Goal: Navigation & Orientation: Find specific page/section

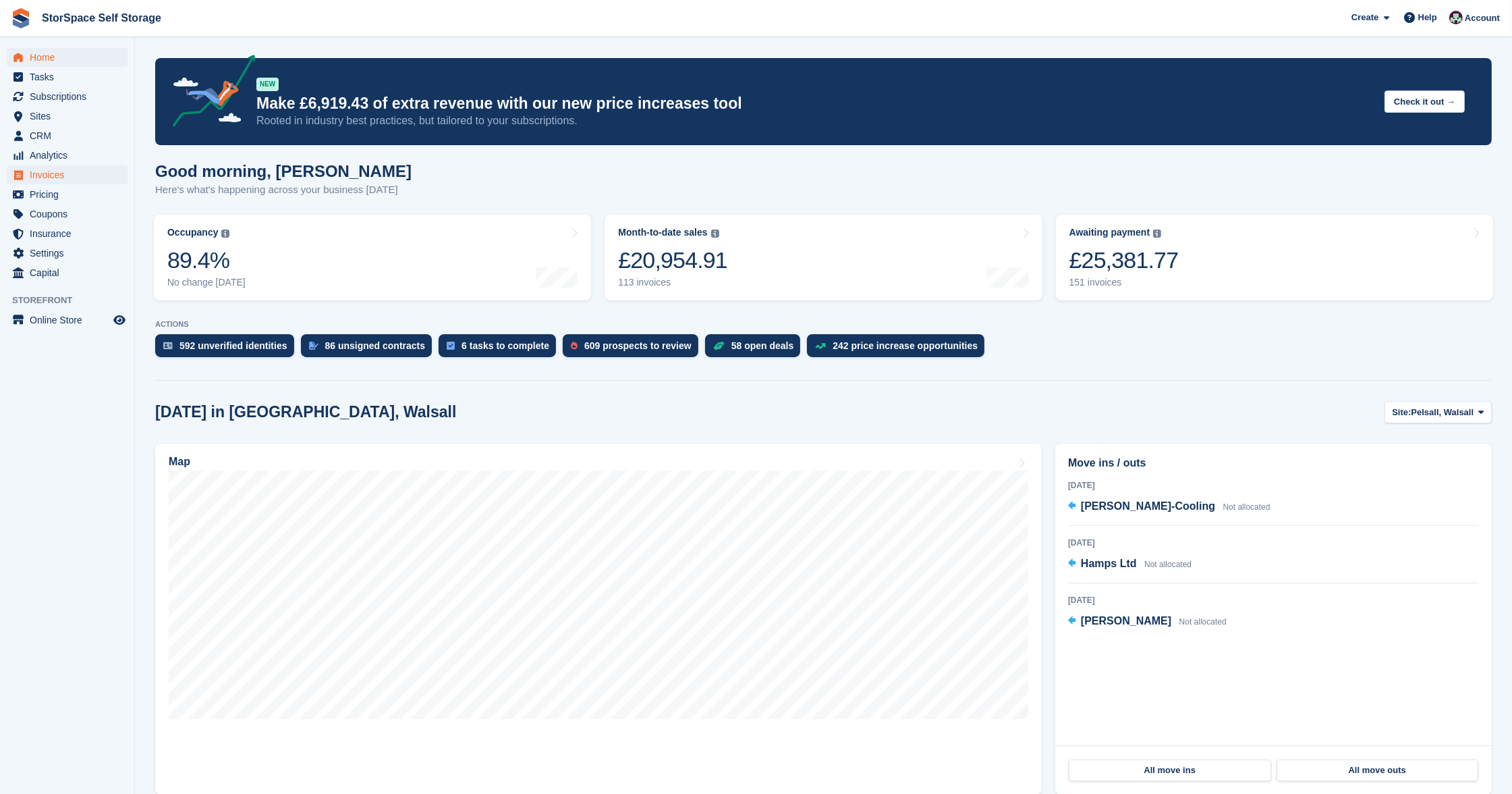
click at [66, 180] on span "Invoices" at bounding box center [70, 175] width 81 height 19
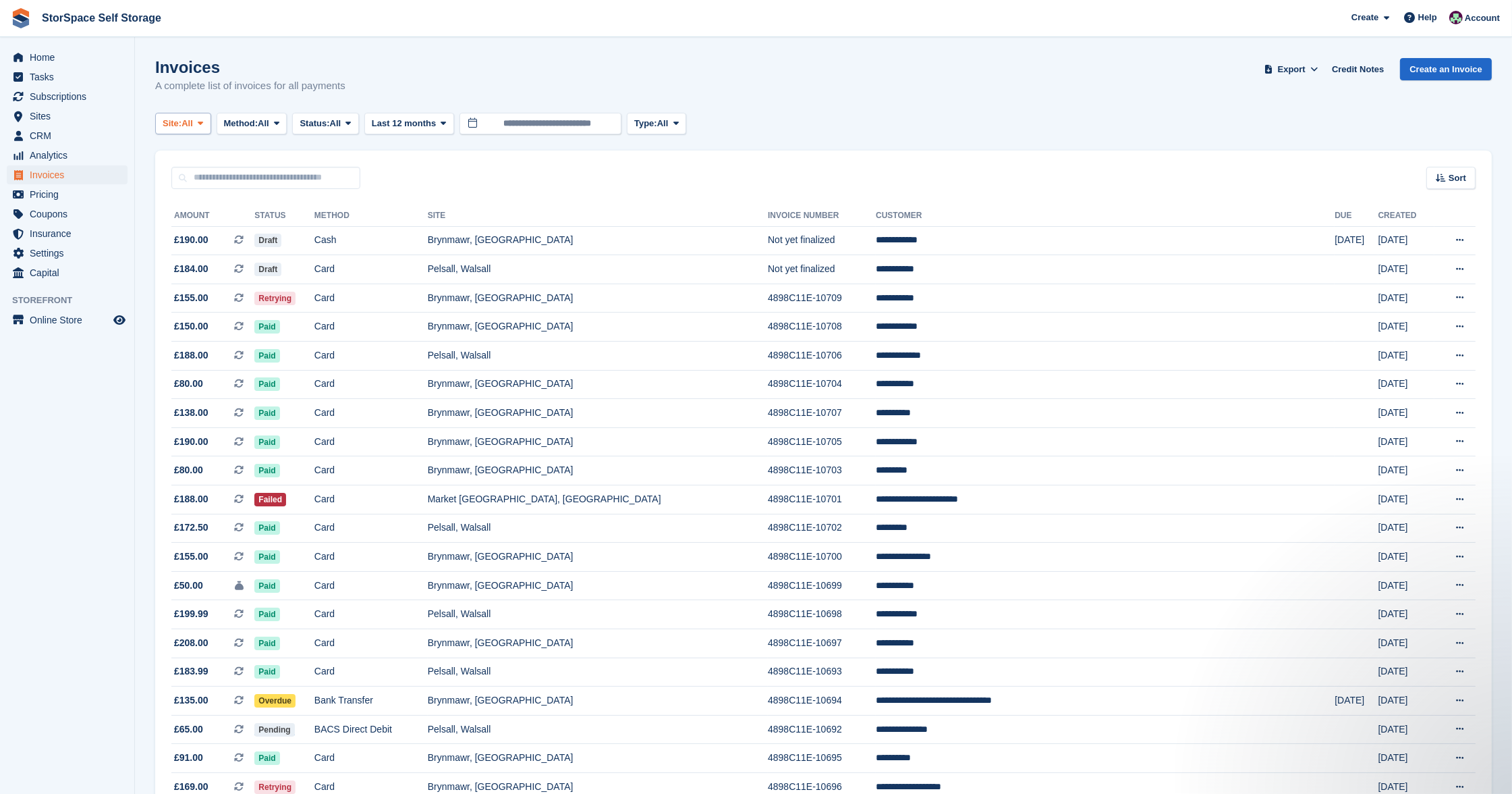
click at [182, 118] on span "Site:" at bounding box center [172, 124] width 19 height 14
click at [204, 195] on link "Pelsall, Walsall" at bounding box center [295, 204] width 266 height 24
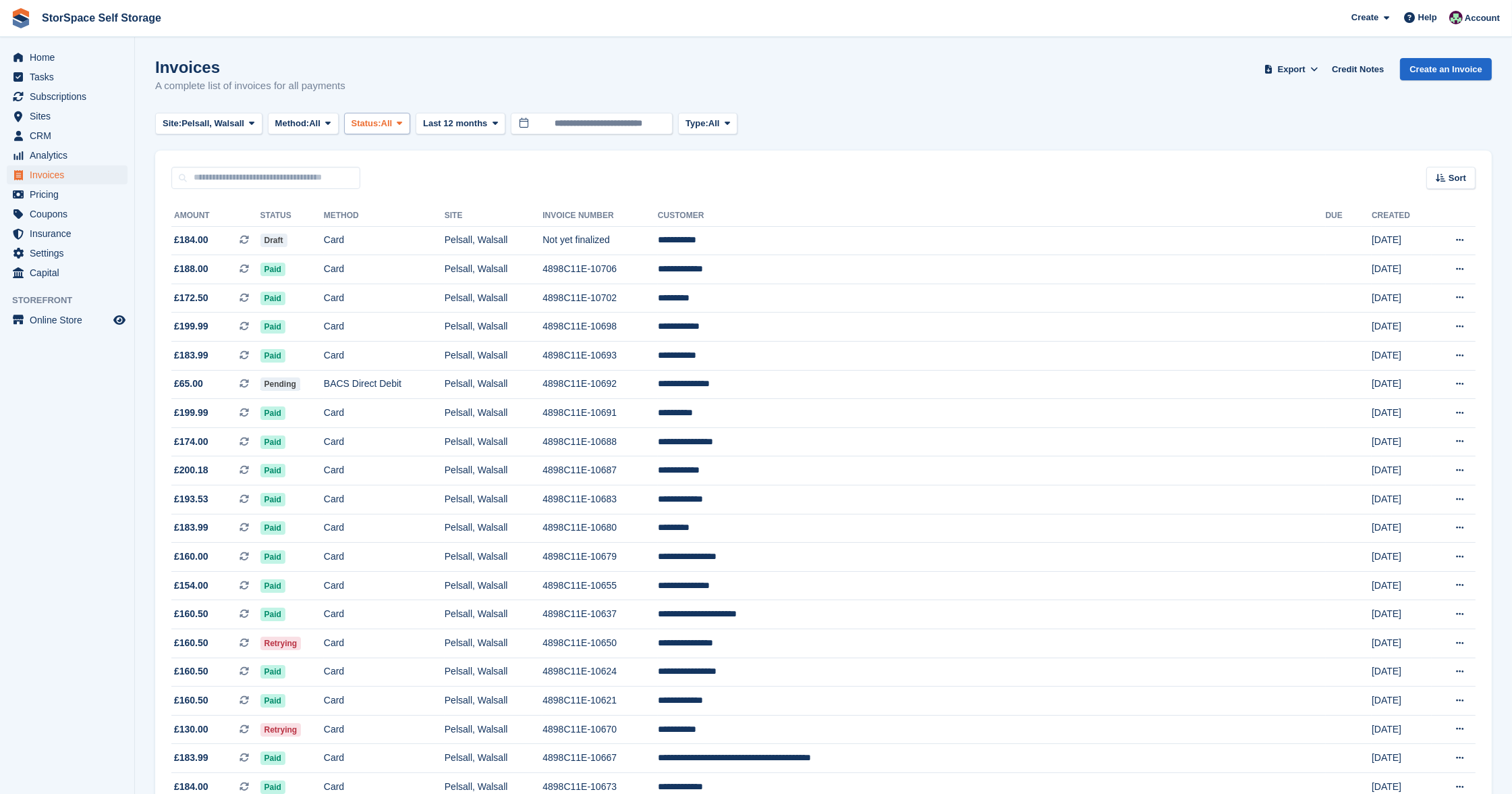
click at [392, 122] on span "All" at bounding box center [386, 124] width 11 height 14
click at [402, 228] on link "Open" at bounding box center [409, 228] width 118 height 24
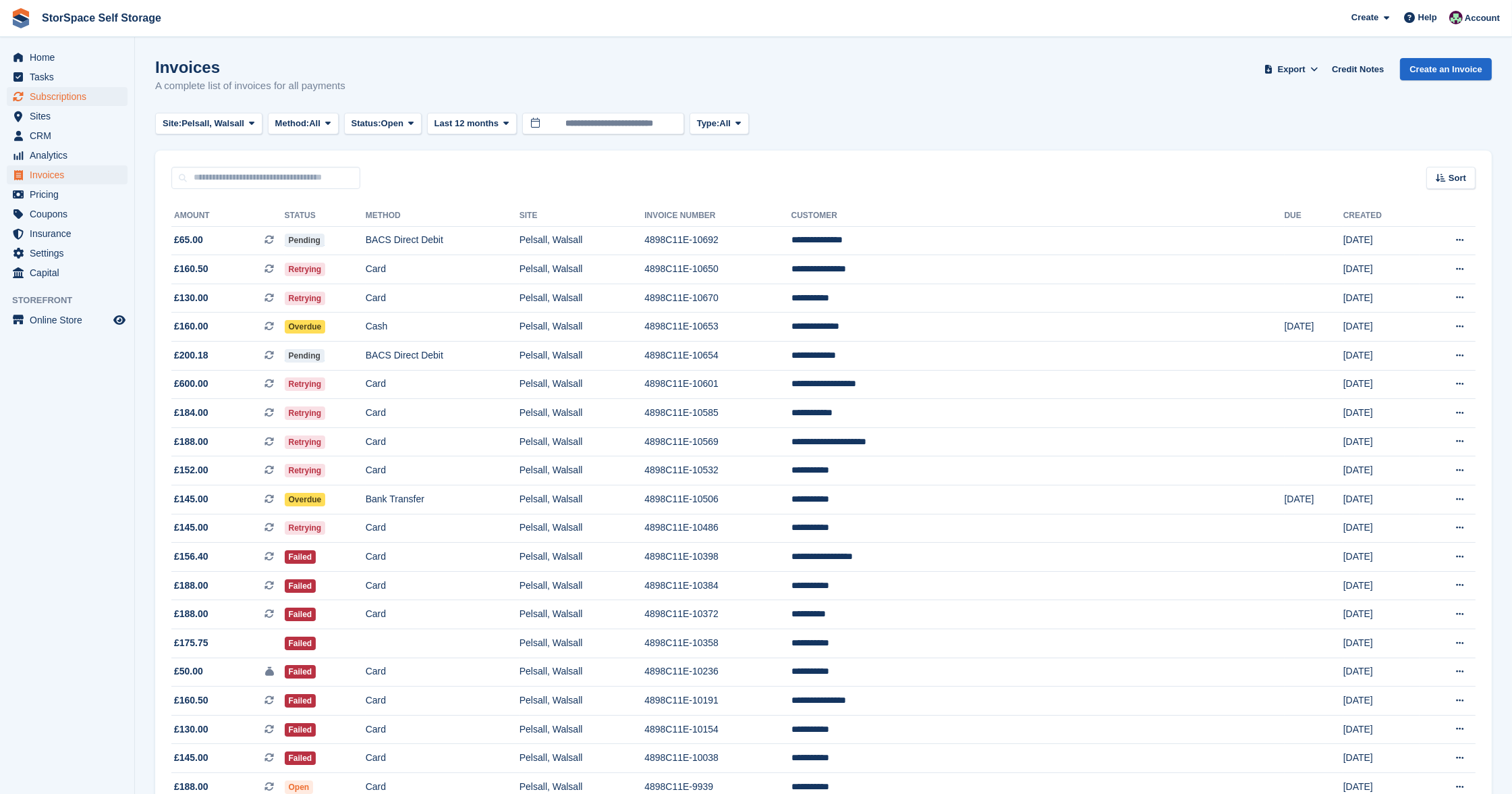
click at [75, 97] on span "Subscriptions" at bounding box center [70, 97] width 81 height 19
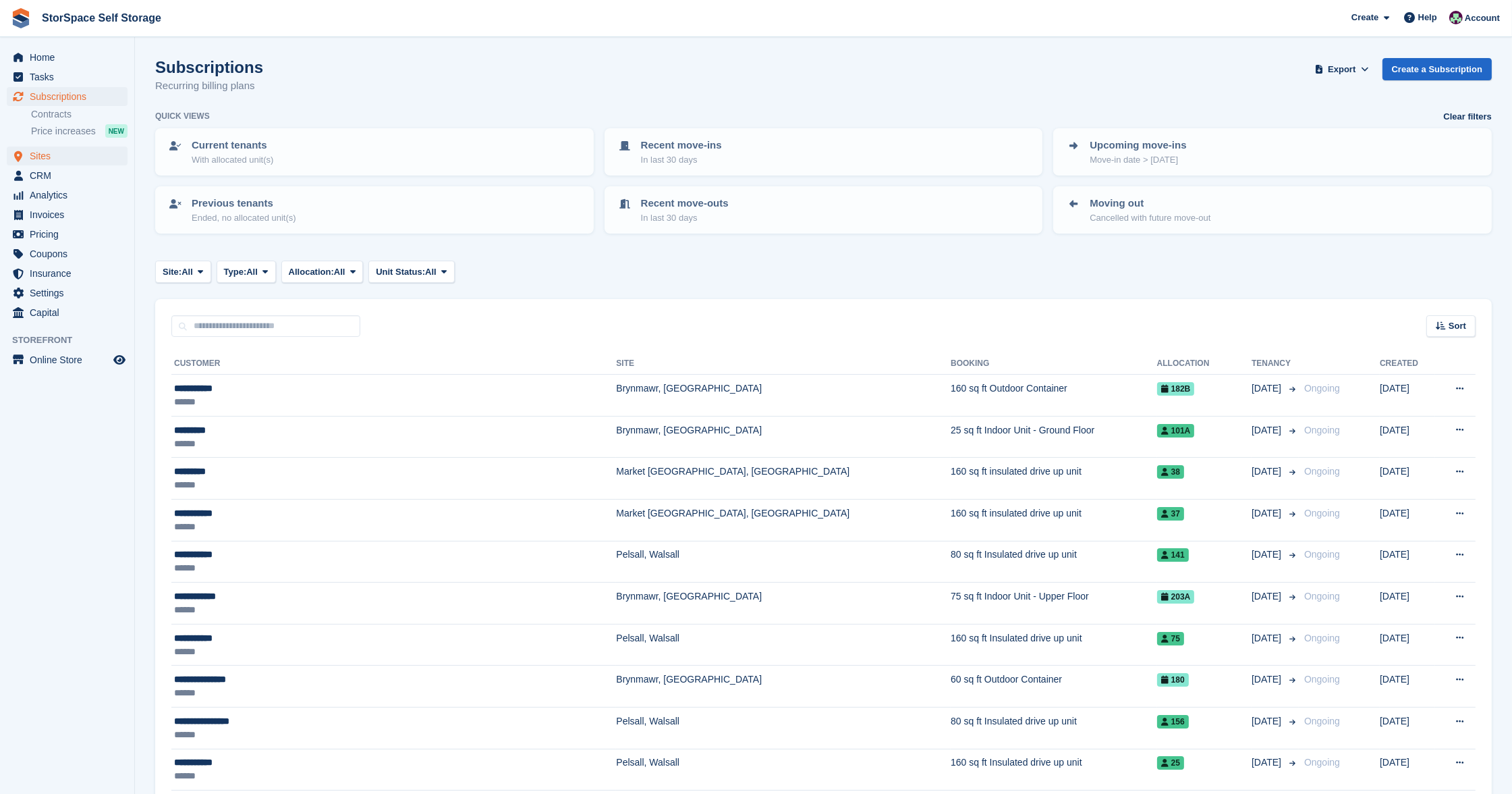
click at [52, 155] on span "Sites" at bounding box center [70, 156] width 81 height 19
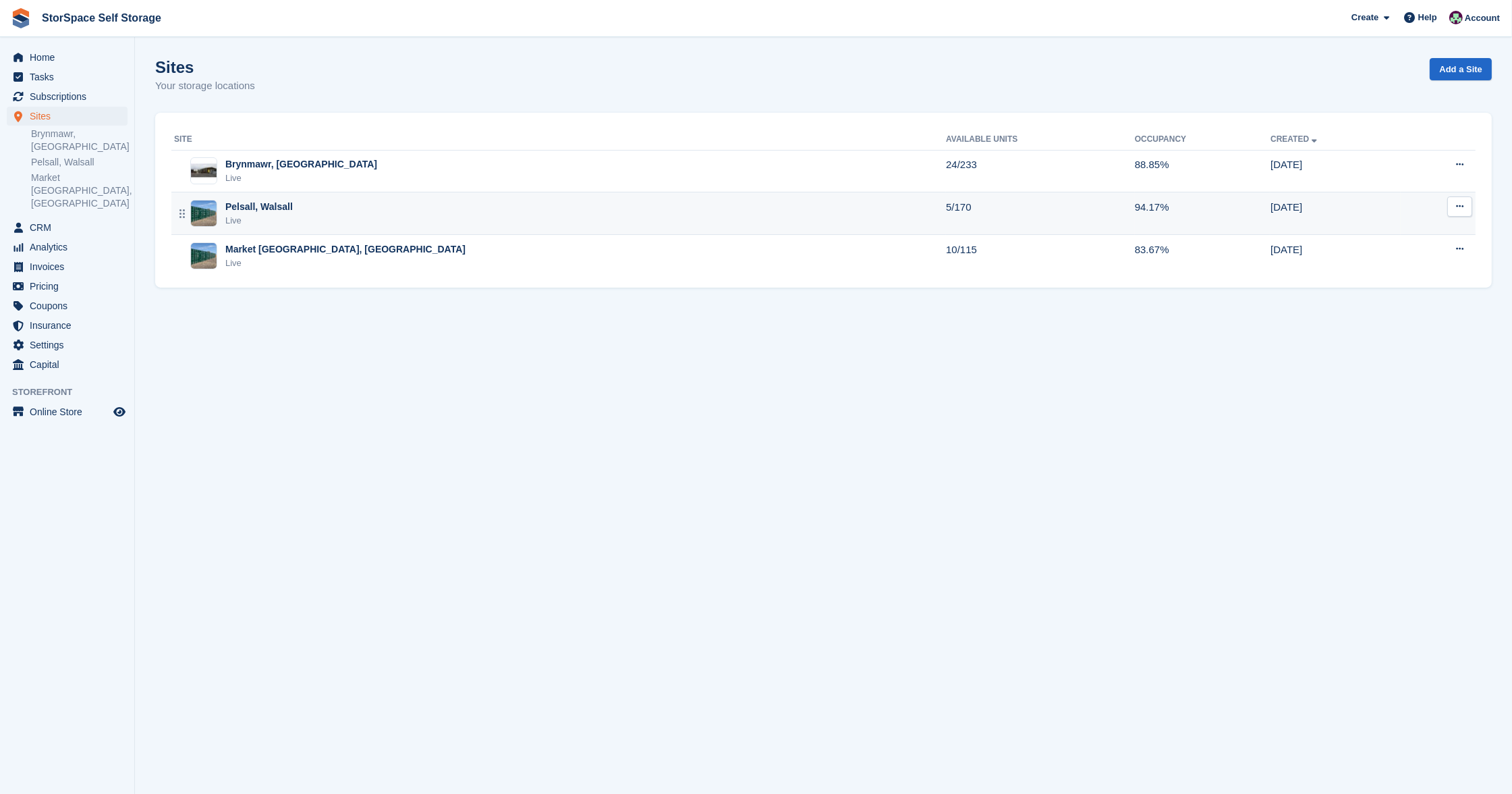
click at [288, 208] on div "Pelsall, Walsall" at bounding box center [259, 207] width 67 height 14
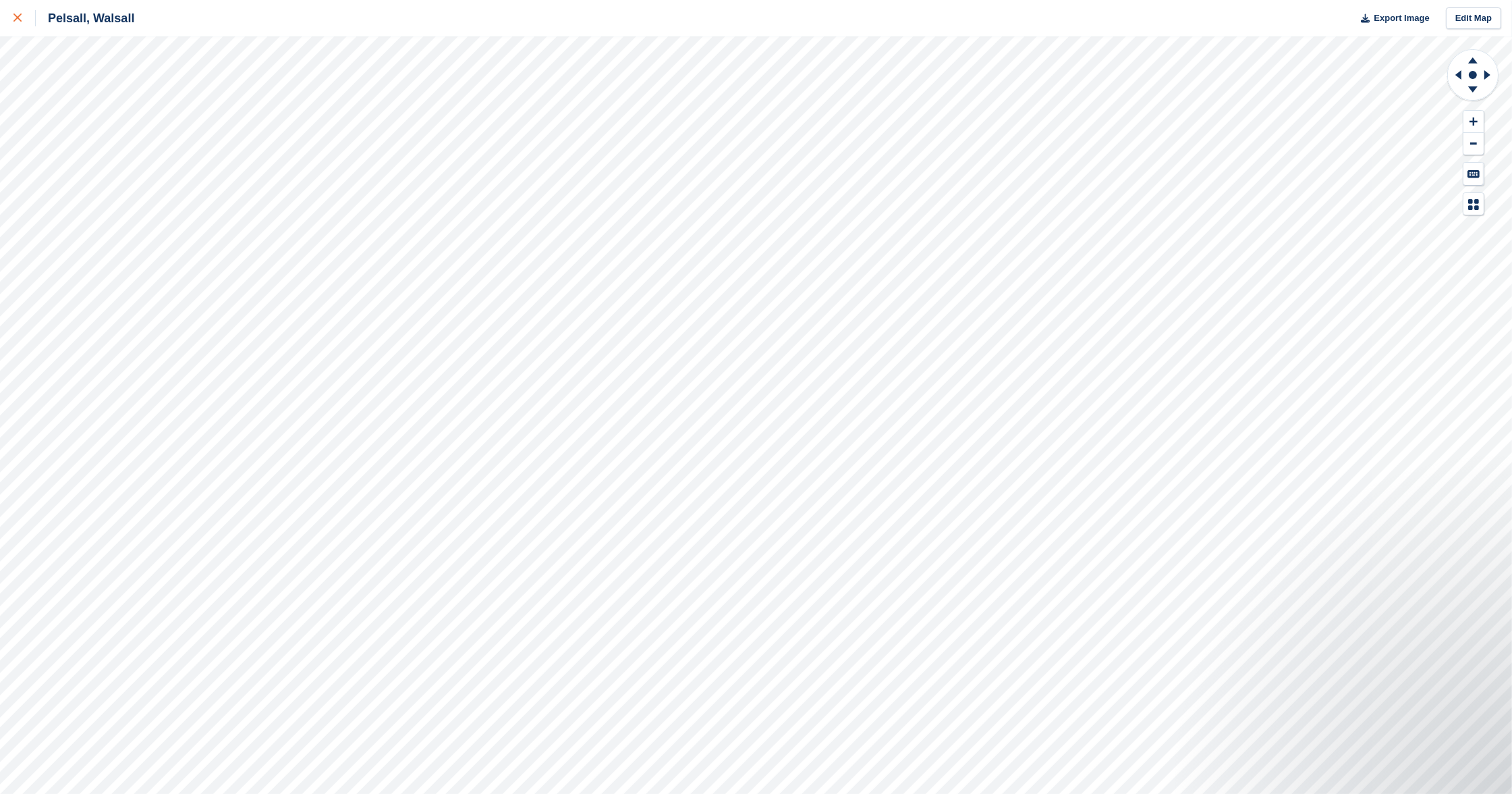
click at [21, 20] on icon at bounding box center [17, 17] width 8 height 8
